Goal: Task Accomplishment & Management: Use online tool/utility

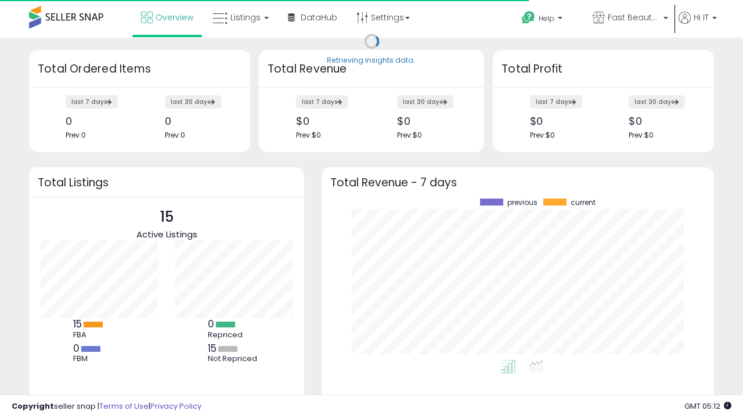
scroll to position [161, 369]
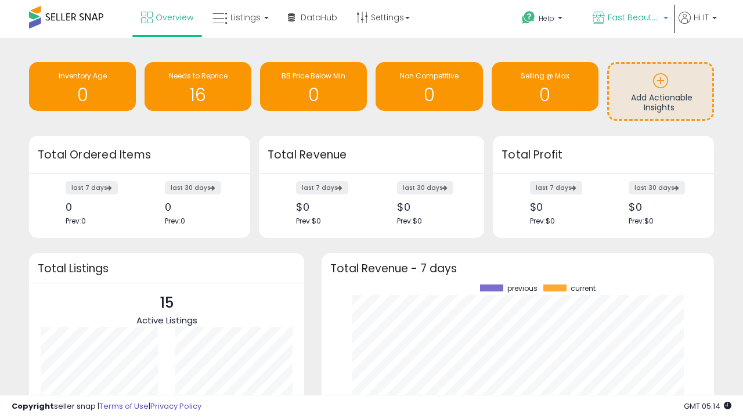
click at [629, 19] on span "Fast Beauty ([GEOGRAPHIC_DATA])" at bounding box center [634, 18] width 52 height 12
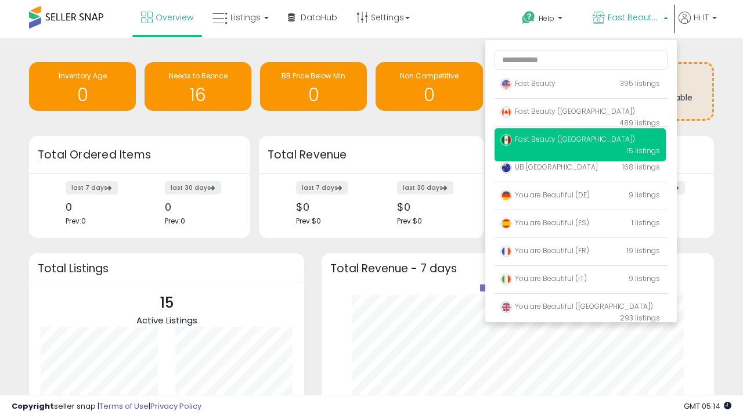
click at [580, 308] on span "You are Beautiful ([GEOGRAPHIC_DATA])" at bounding box center [576, 306] width 153 height 10
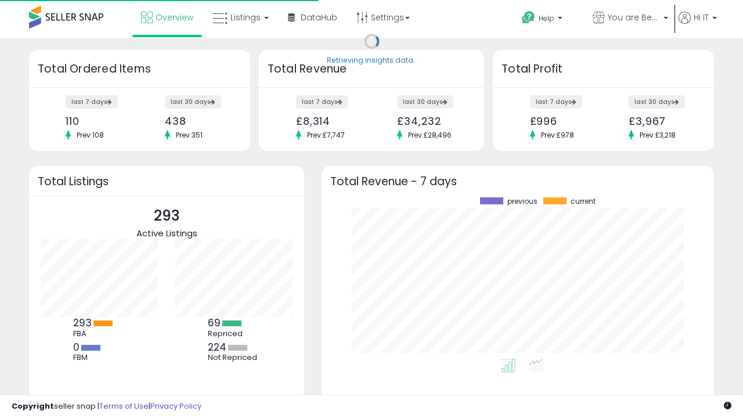
scroll to position [161, 369]
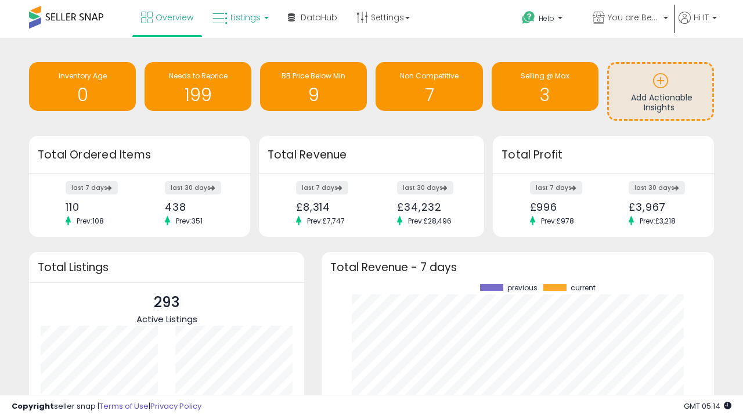
click at [239, 17] on span "Listings" at bounding box center [245, 18] width 30 height 12
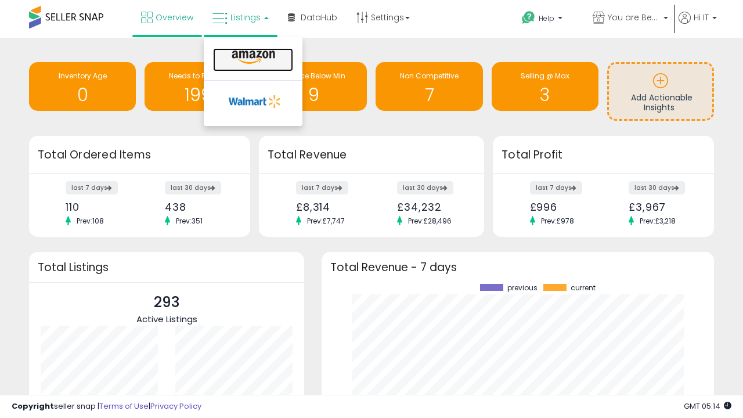
click at [252, 57] on icon at bounding box center [253, 57] width 50 height 15
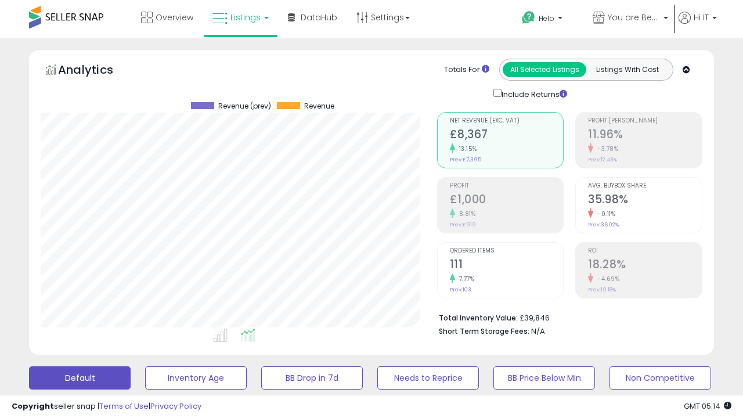
scroll to position [225, 0]
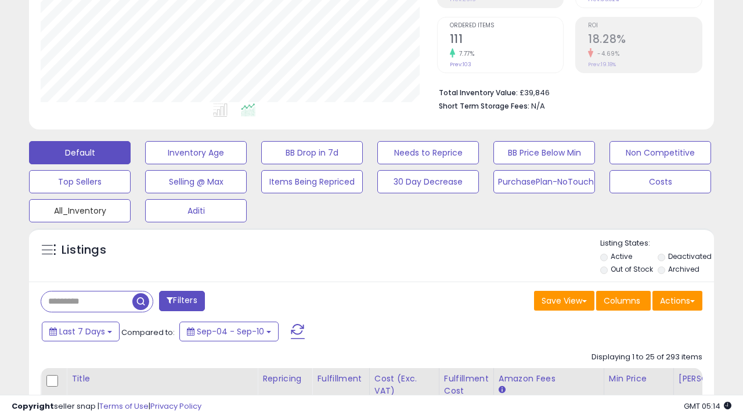
click at [80, 208] on button "All_Inventory" at bounding box center [80, 210] width 102 height 23
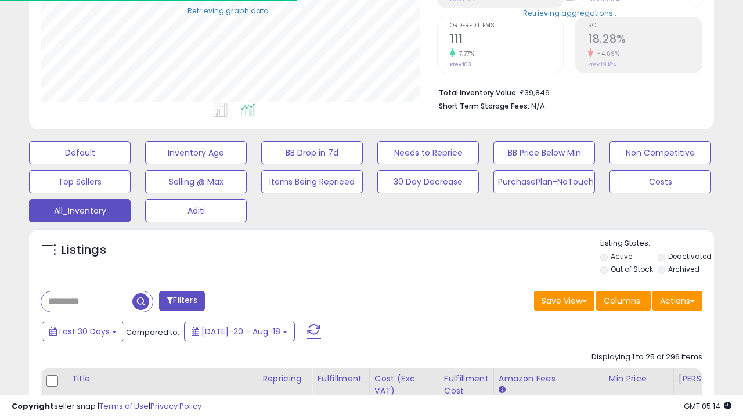
scroll to position [238, 396]
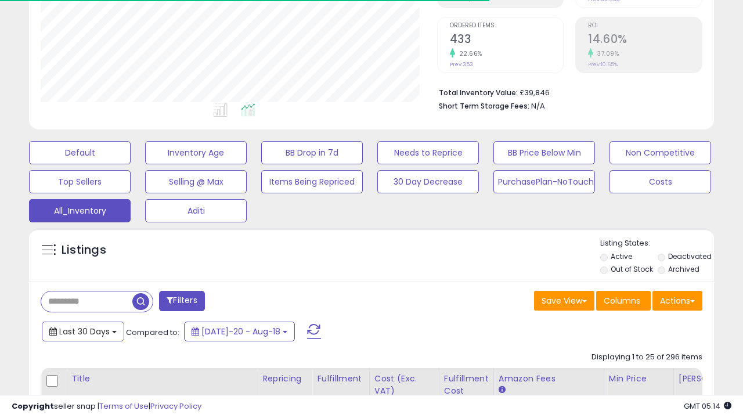
click at [82, 330] on span "Last 30 Days" at bounding box center [84, 332] width 50 height 12
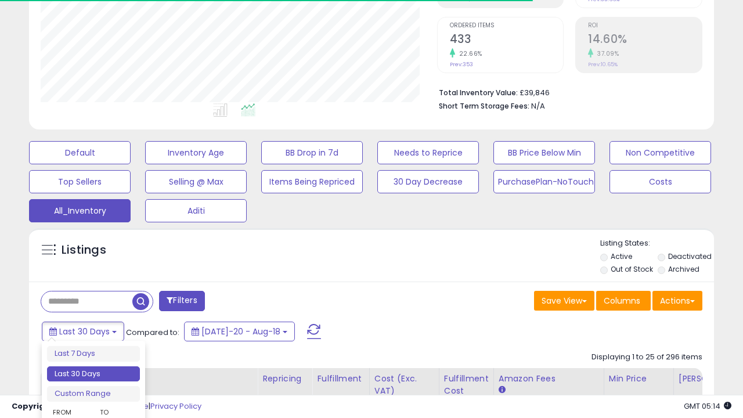
click at [93, 374] on li "Last 30 Days" at bounding box center [93, 374] width 93 height 16
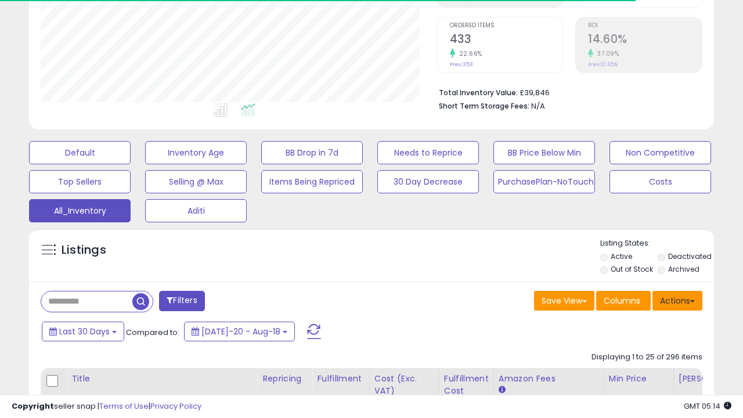
click at [677, 299] on button "Actions" at bounding box center [677, 301] width 50 height 20
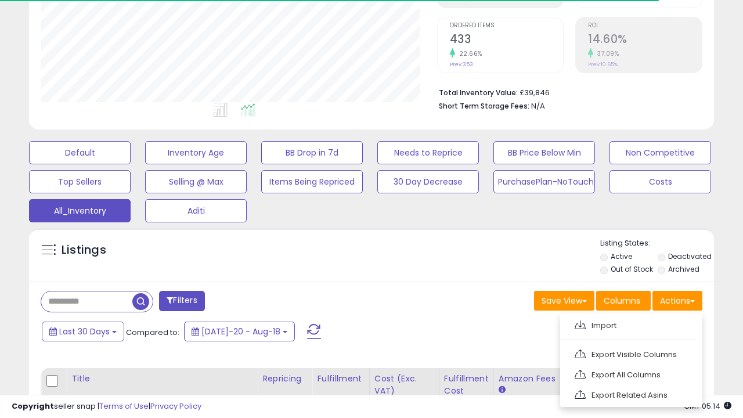
click at [630, 373] on link "Export All Columns" at bounding box center [629, 375] width 127 height 18
